Goal: Task Accomplishment & Management: Complete application form

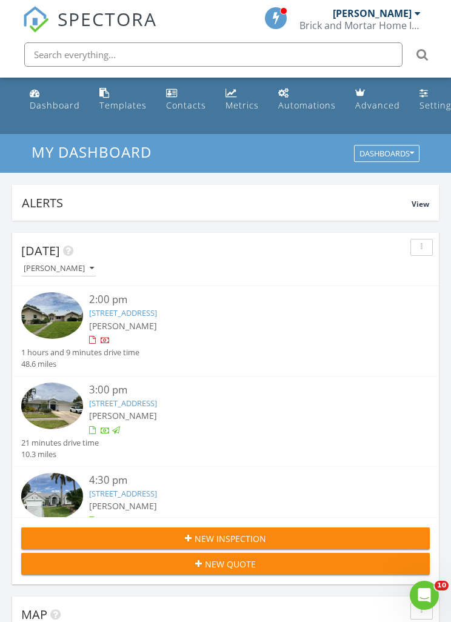
click at [157, 491] on link "7778 Savannah Ct, Naples, FL 34104" at bounding box center [123, 493] width 68 height 11
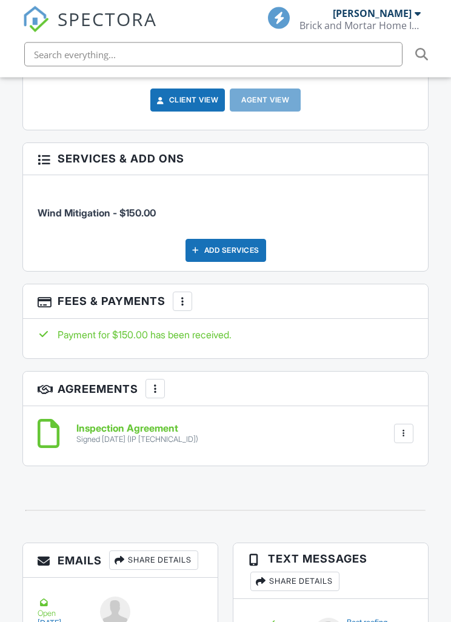
scroll to position [1519, 0]
click at [189, 307] on div at bounding box center [182, 301] width 12 height 12
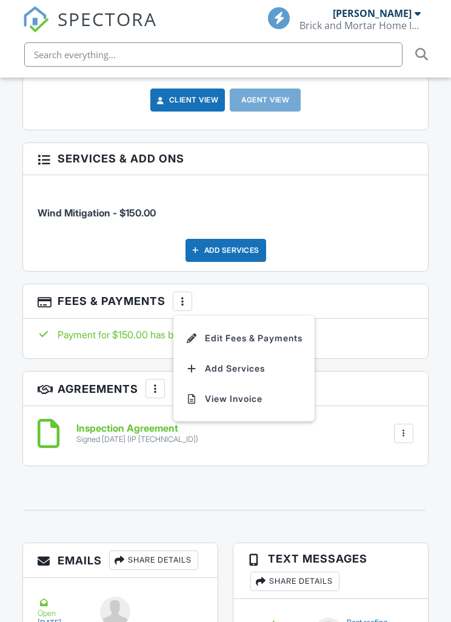
click at [130, 341] on div "Payment for $150.00 has been received." at bounding box center [226, 334] width 376 height 13
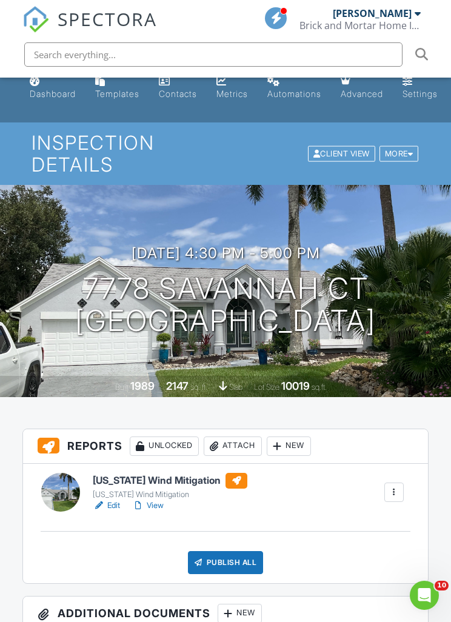
scroll to position [0, 0]
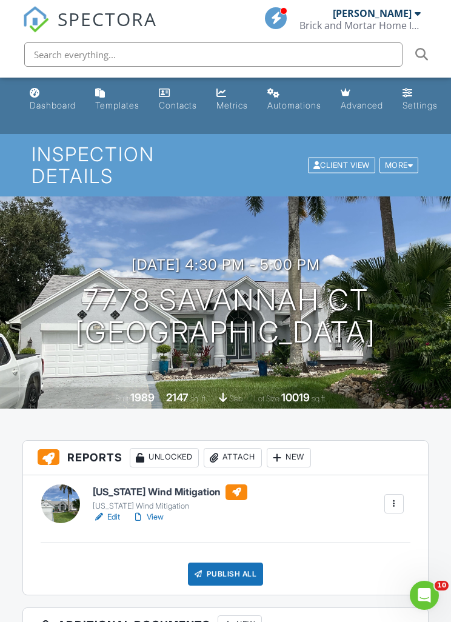
click at [0, 0] on div at bounding box center [0, 0] width 0 height 0
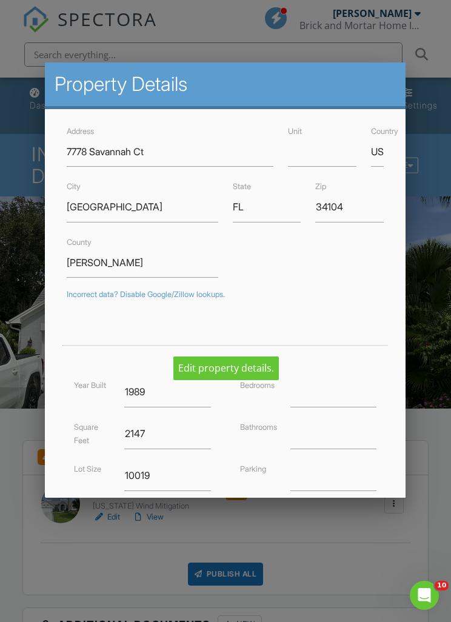
click at [374, 298] on div "Incorrect data? Disable Google/Zillow lookups." at bounding box center [225, 295] width 317 height 10
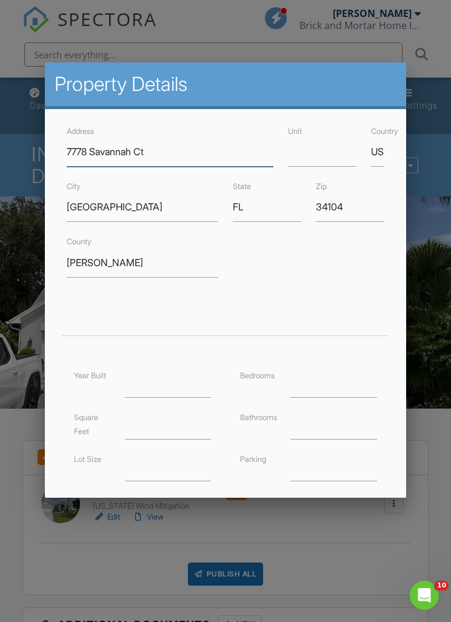
click at [87, 143] on input "7778 Savannah Ct" at bounding box center [170, 152] width 207 height 30
click at [91, 144] on input "7778 Savannah Ct" at bounding box center [170, 152] width 207 height 30
click at [182, 155] on input "7778 Savannah Ct" at bounding box center [170, 152] width 207 height 30
click at [96, 152] on input "7778 Savannah Ct" at bounding box center [170, 152] width 207 height 30
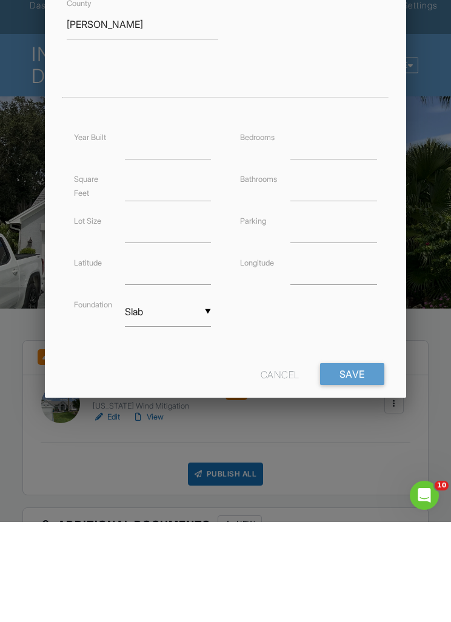
scroll to position [133, 0]
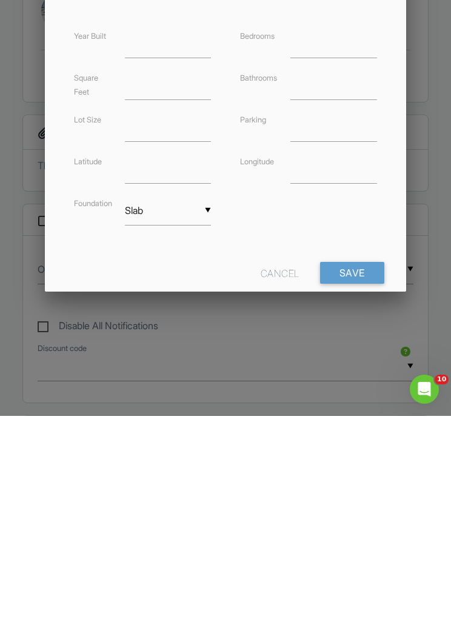
type input "15007 Savannah Ct"
click at [356, 468] on input "Save" at bounding box center [352, 479] width 64 height 22
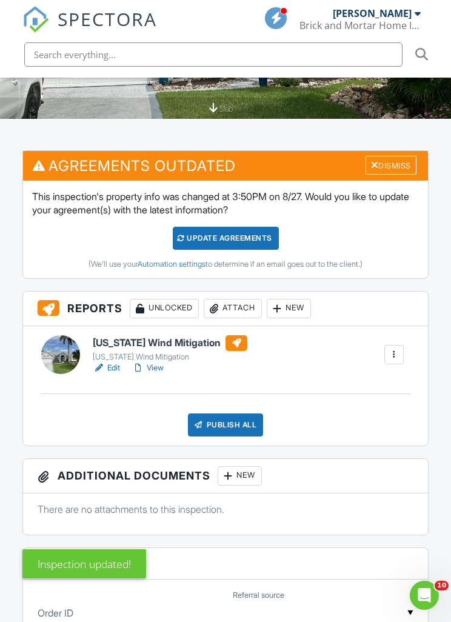
click at [237, 238] on div "Update Agreements" at bounding box center [226, 238] width 106 height 23
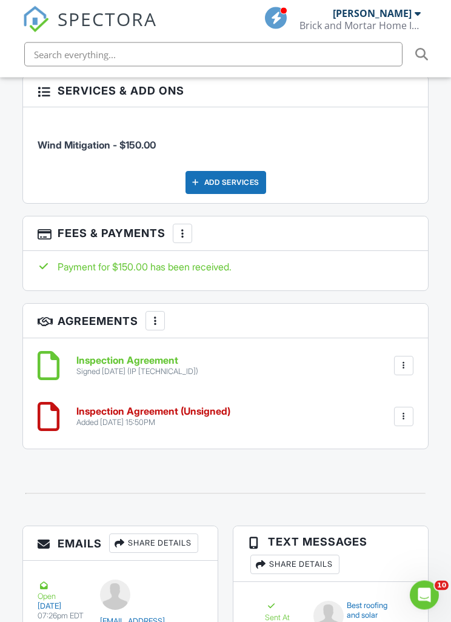
scroll to position [1587, 0]
click at [409, 423] on div at bounding box center [404, 417] width 12 height 12
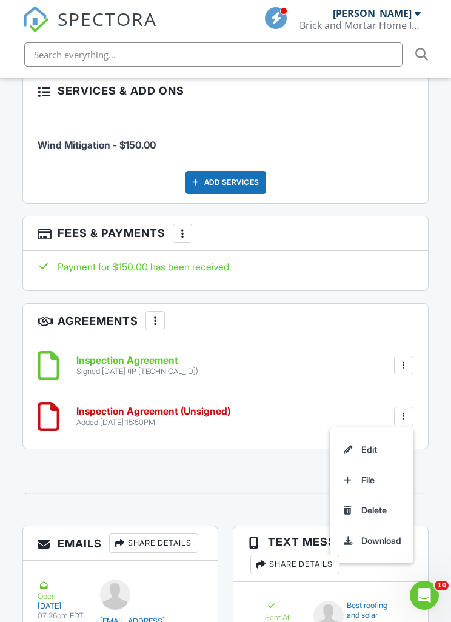
click at [53, 420] on div at bounding box center [49, 416] width 22 height 36
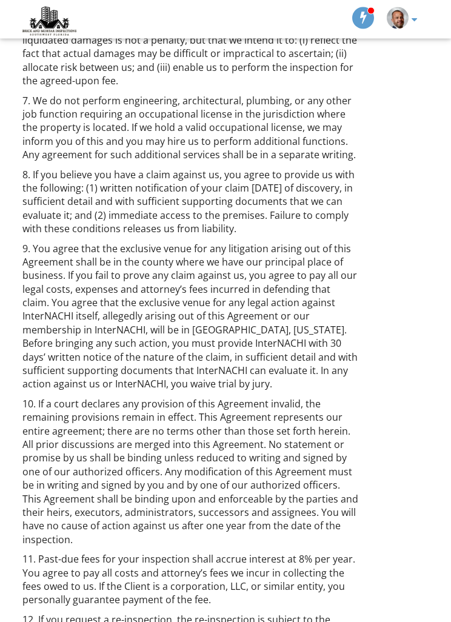
scroll to position [1339, 0]
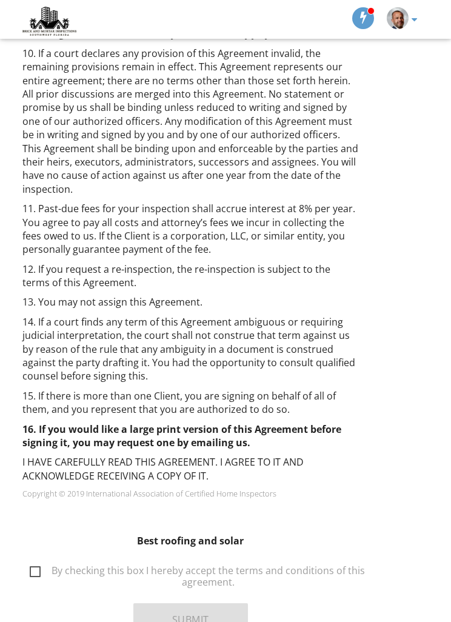
click at [29, 557] on div "By checking this box I hereby accept the terms and conditions of this agreement." at bounding box center [190, 569] width 351 height 24
click at [34, 565] on label "By checking this box I hereby accept the terms and conditions of this agreement." at bounding box center [198, 572] width 336 height 15
click at [30, 562] on input "By checking this box I hereby accept the terms and conditions of this agreement." at bounding box center [26, 566] width 8 height 8
checkbox input "true"
click at [223, 603] on button "Submit" at bounding box center [190, 619] width 115 height 33
